Goal: Task Accomplishment & Management: Use online tool/utility

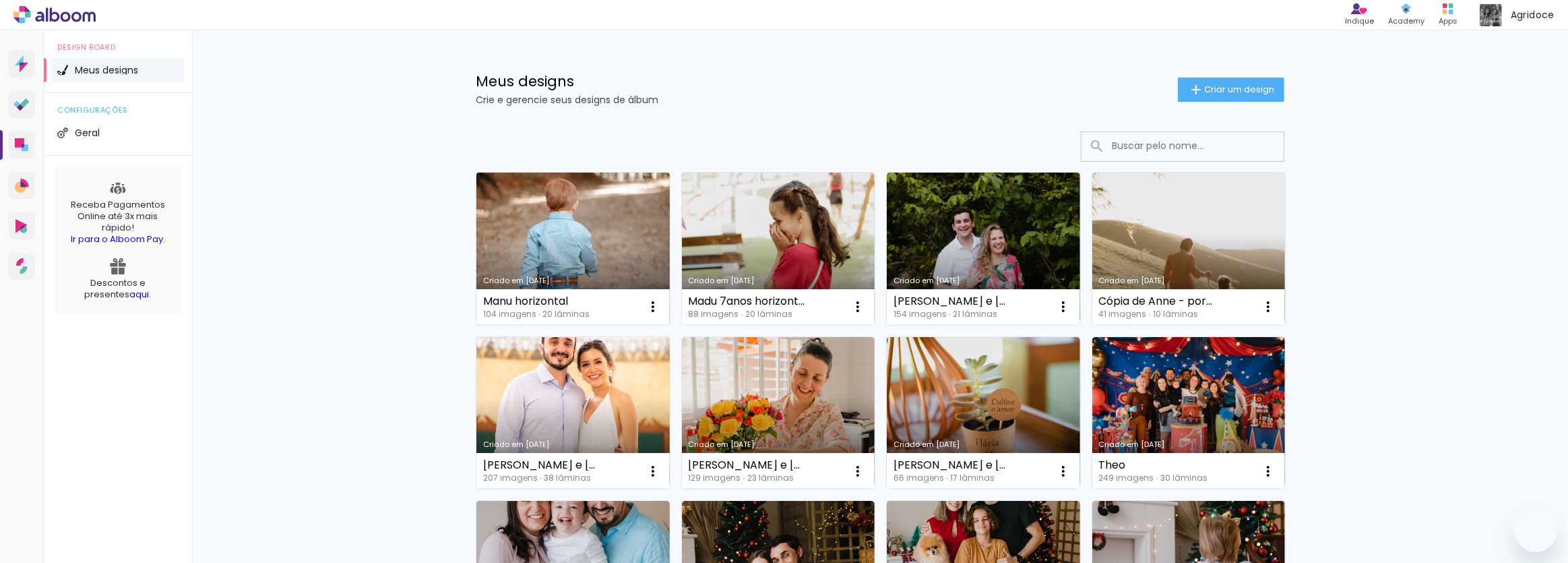
click at [583, 261] on link "Criado em [DATE]" at bounding box center [573, 248] width 194 height 152
